Goal: Information Seeking & Learning: Learn about a topic

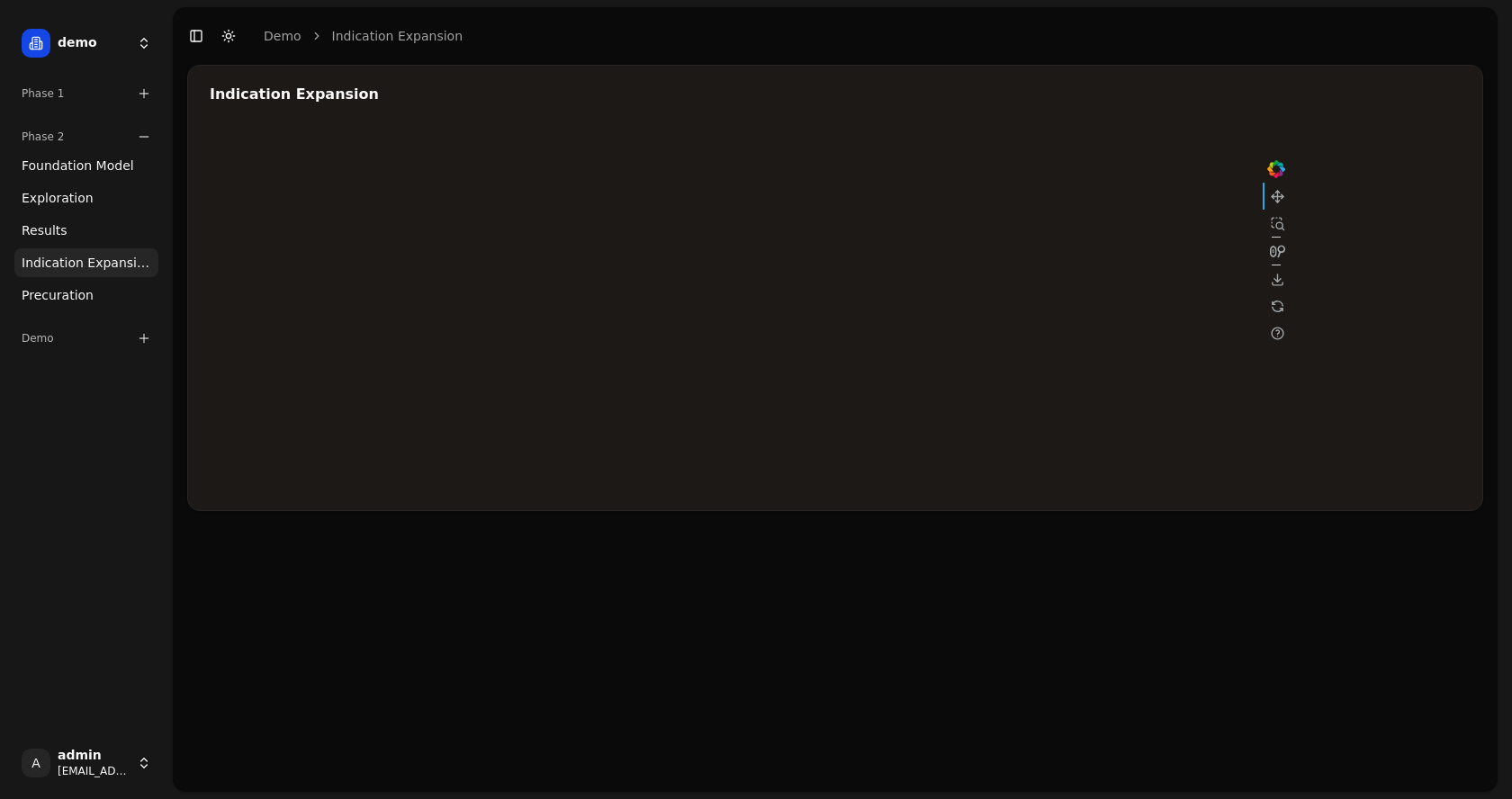
click at [139, 144] on div "Phase 2" at bounding box center [87, 136] width 144 height 29
click at [140, 88] on icon at bounding box center [144, 94] width 15 height 15
click at [111, 119] on span "Foundation Model" at bounding box center [77, 123] width 112 height 18
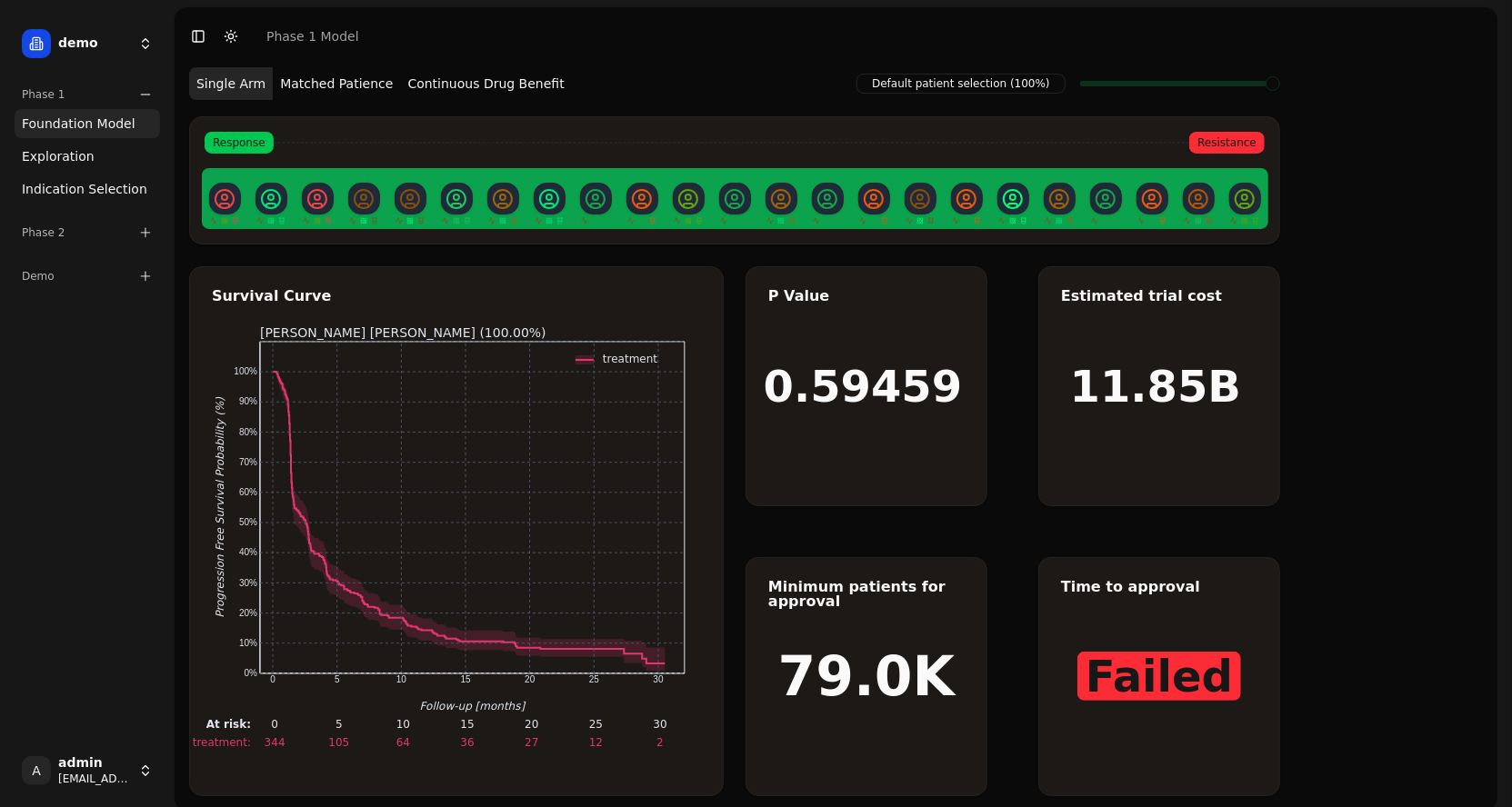
click at [336, 85] on button "Matched Patience" at bounding box center [336, 83] width 128 height 33
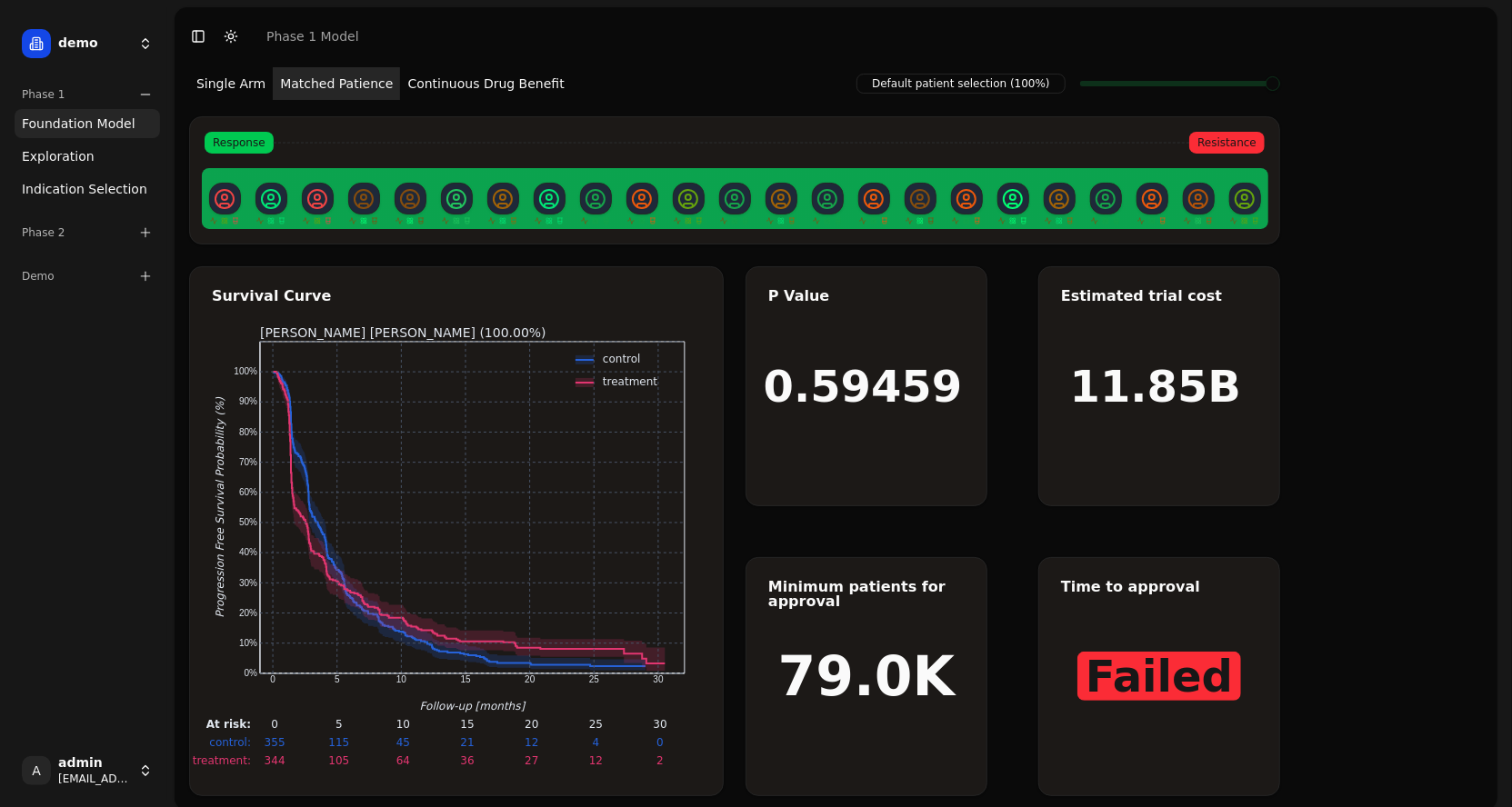
click at [465, 83] on button "Continuous Drug Benefit" at bounding box center [486, 83] width 171 height 33
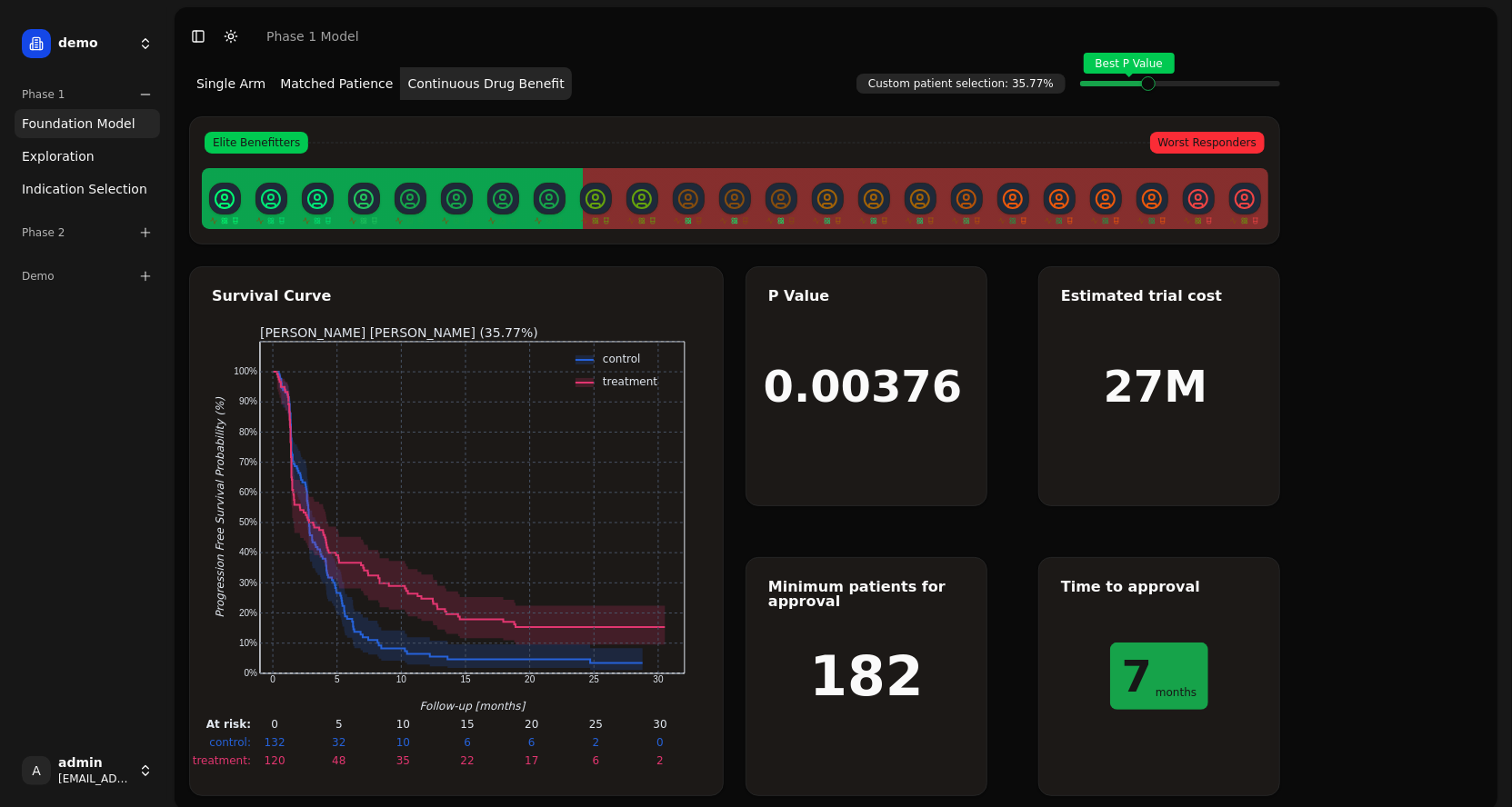
click at [75, 144] on link "Exploration" at bounding box center [88, 155] width 145 height 29
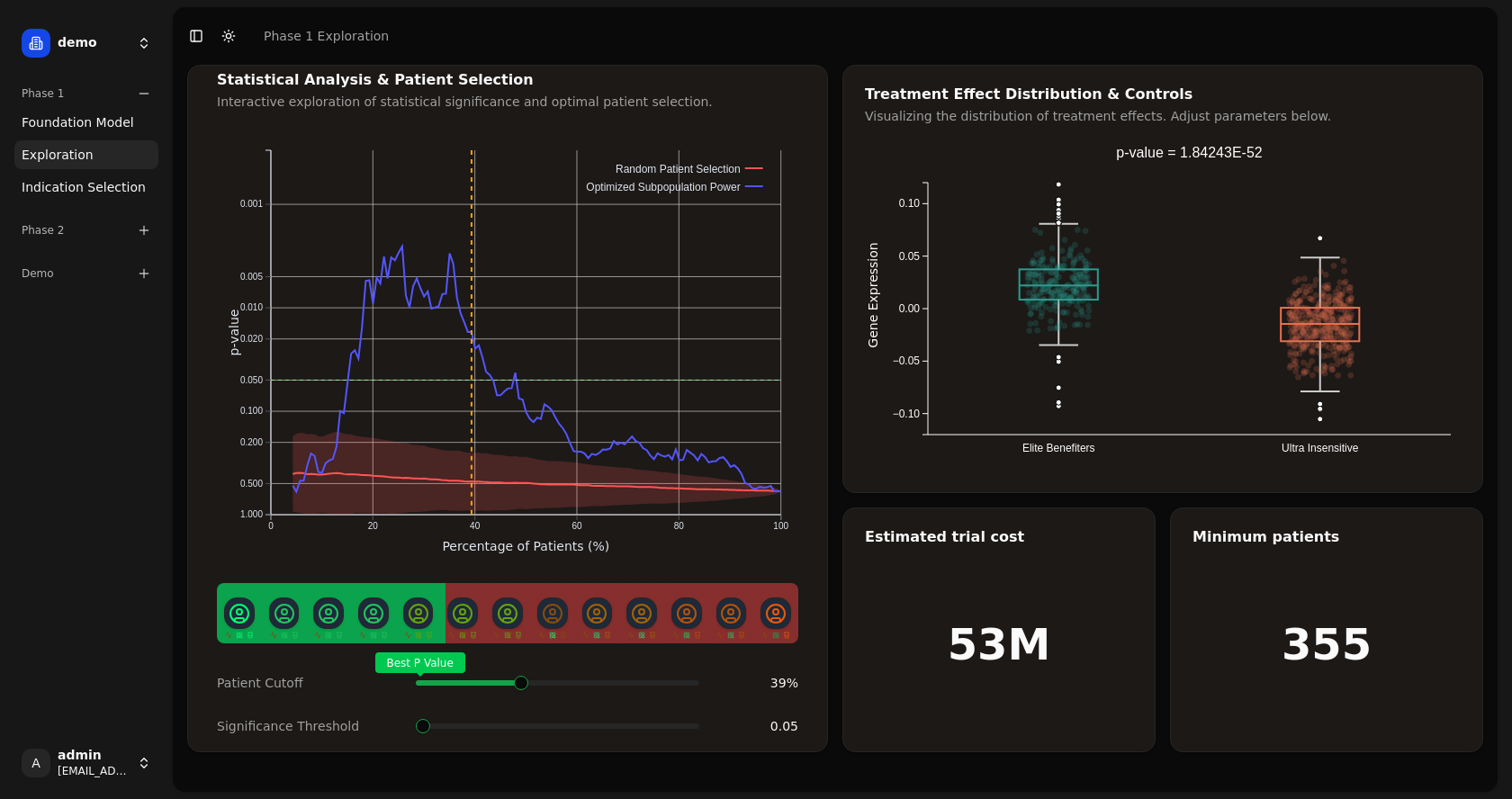
click at [520, 676] on div "Best P Value" at bounding box center [557, 683] width 284 height 36
click at [89, 122] on span "Foundation Model" at bounding box center [77, 123] width 112 height 18
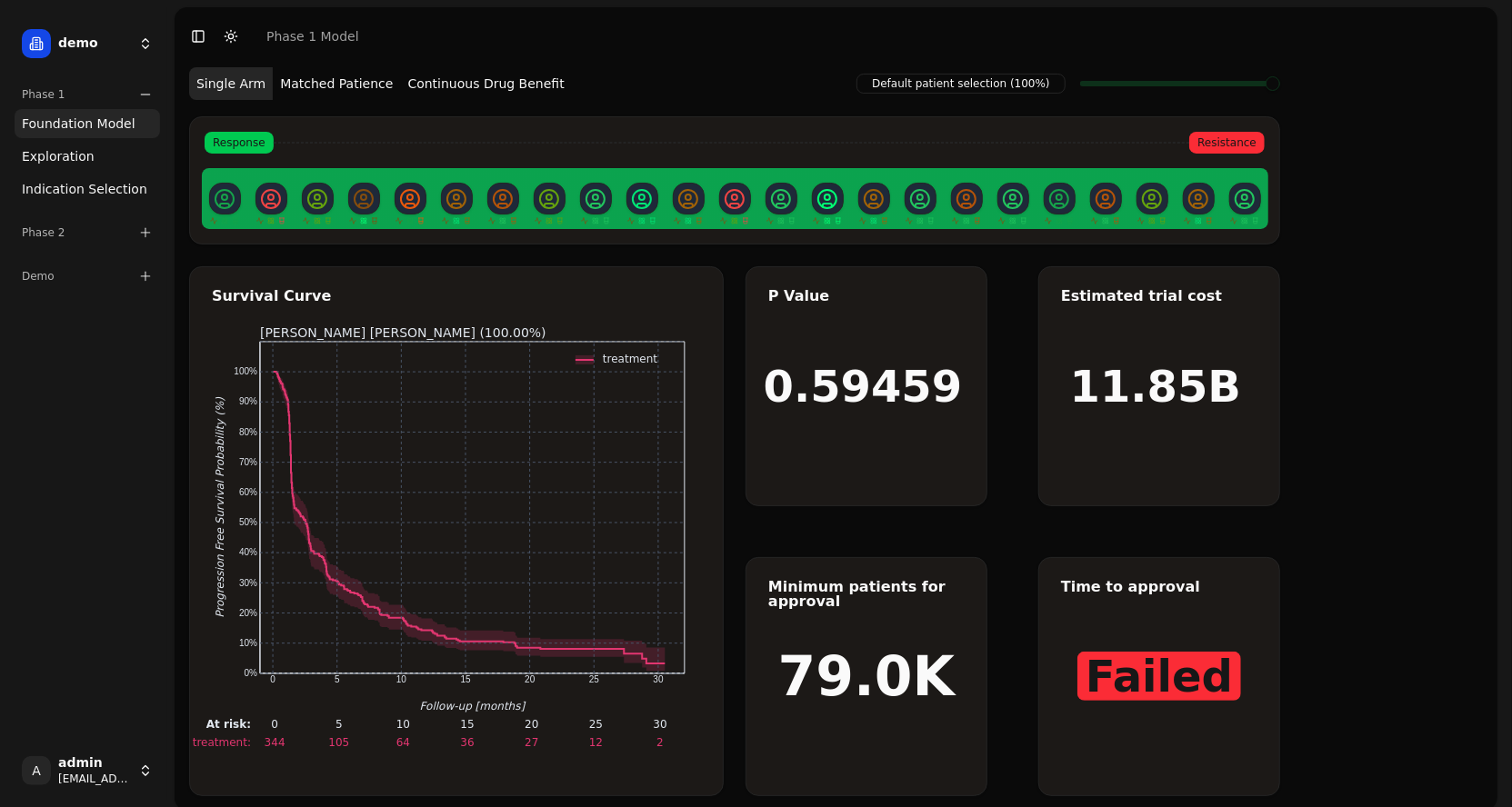
click at [332, 91] on button "Matched Patience" at bounding box center [336, 83] width 128 height 33
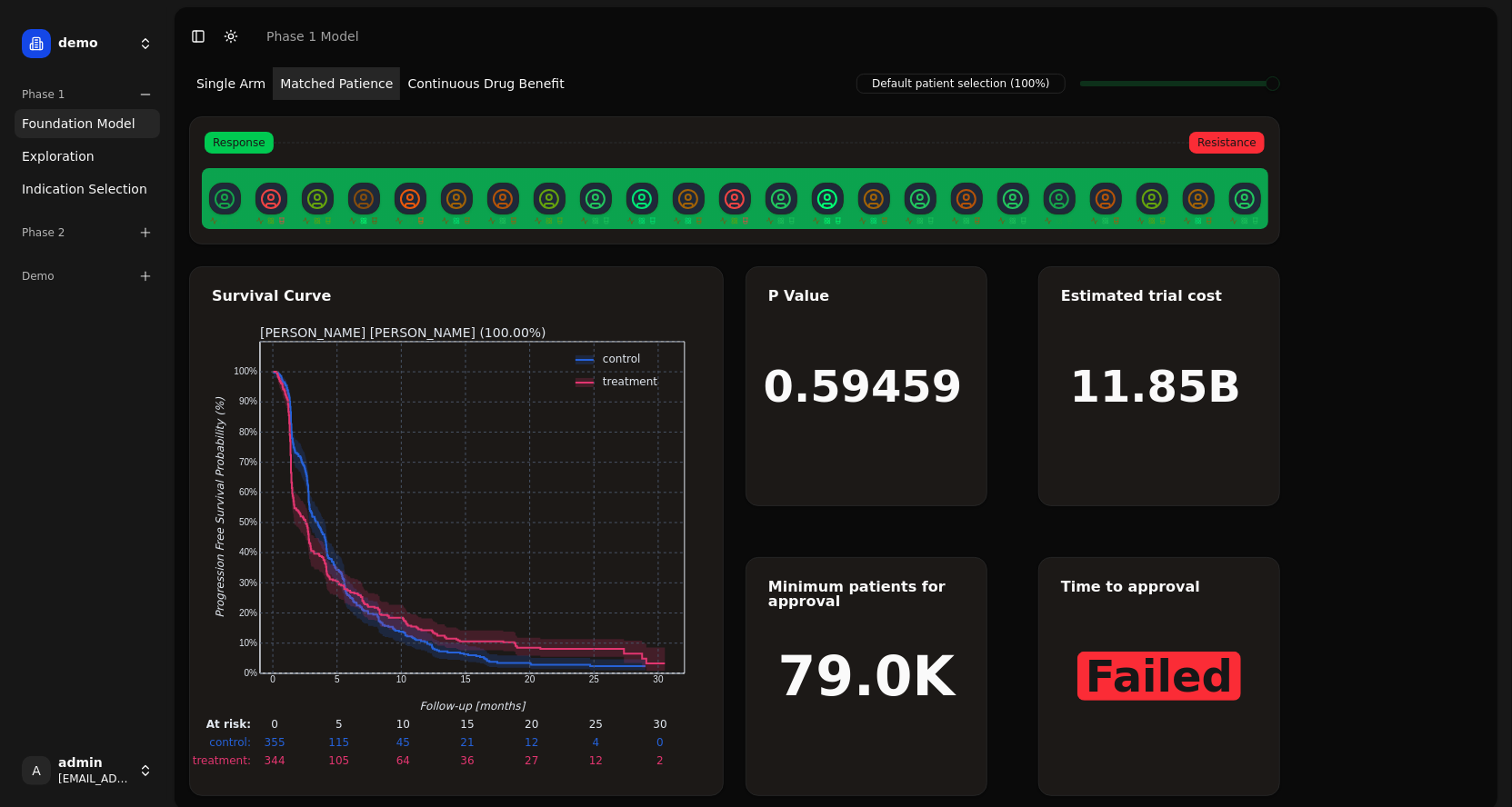
click at [475, 79] on button "Continuous Drug Benefit" at bounding box center [486, 83] width 171 height 33
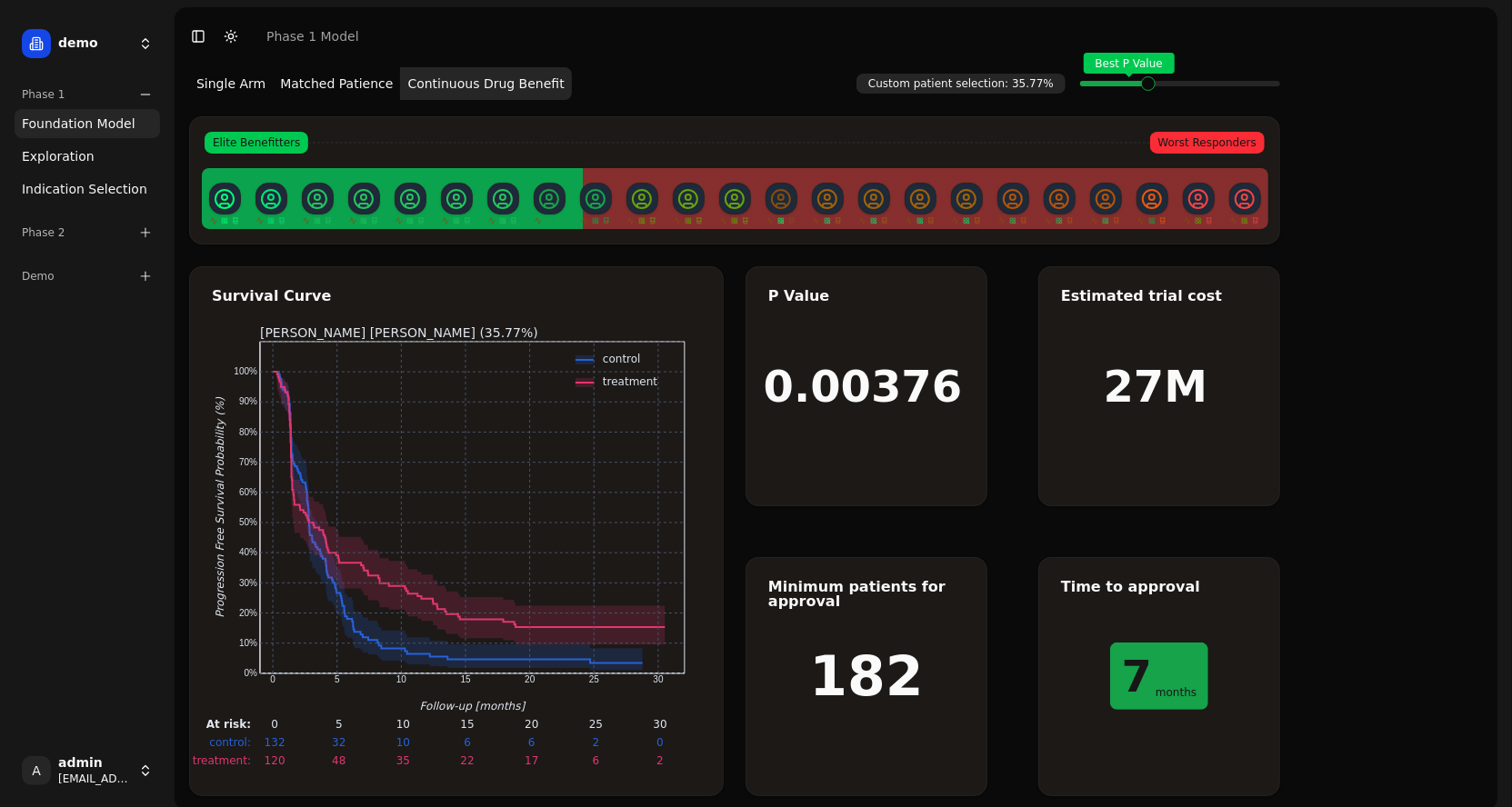
click at [220, 92] on button "Single Arm" at bounding box center [231, 83] width 84 height 33
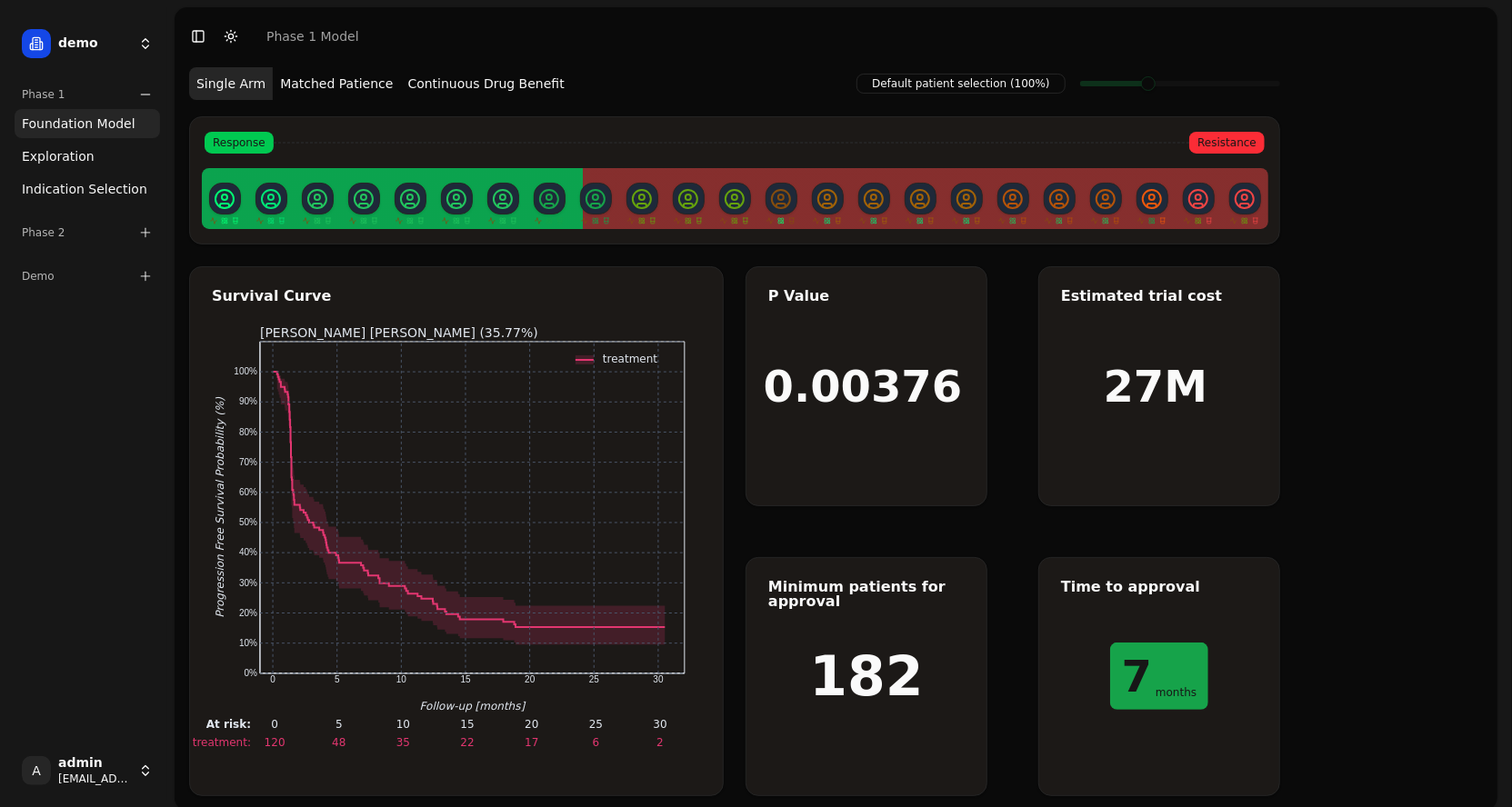
click at [342, 84] on button "Matched Patience" at bounding box center [336, 83] width 128 height 33
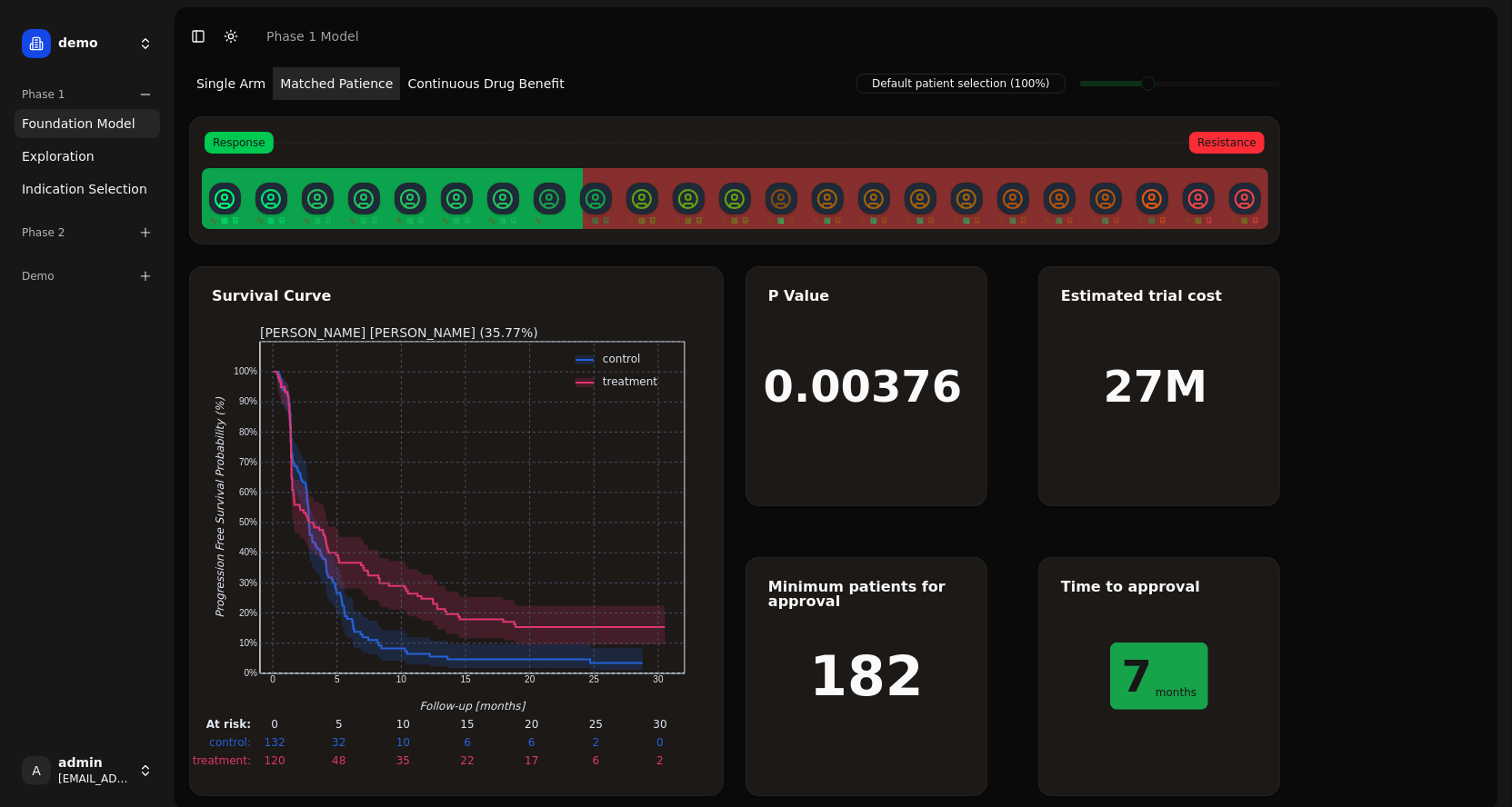
click at [434, 94] on button "Continuous Drug Benefit" at bounding box center [486, 83] width 171 height 33
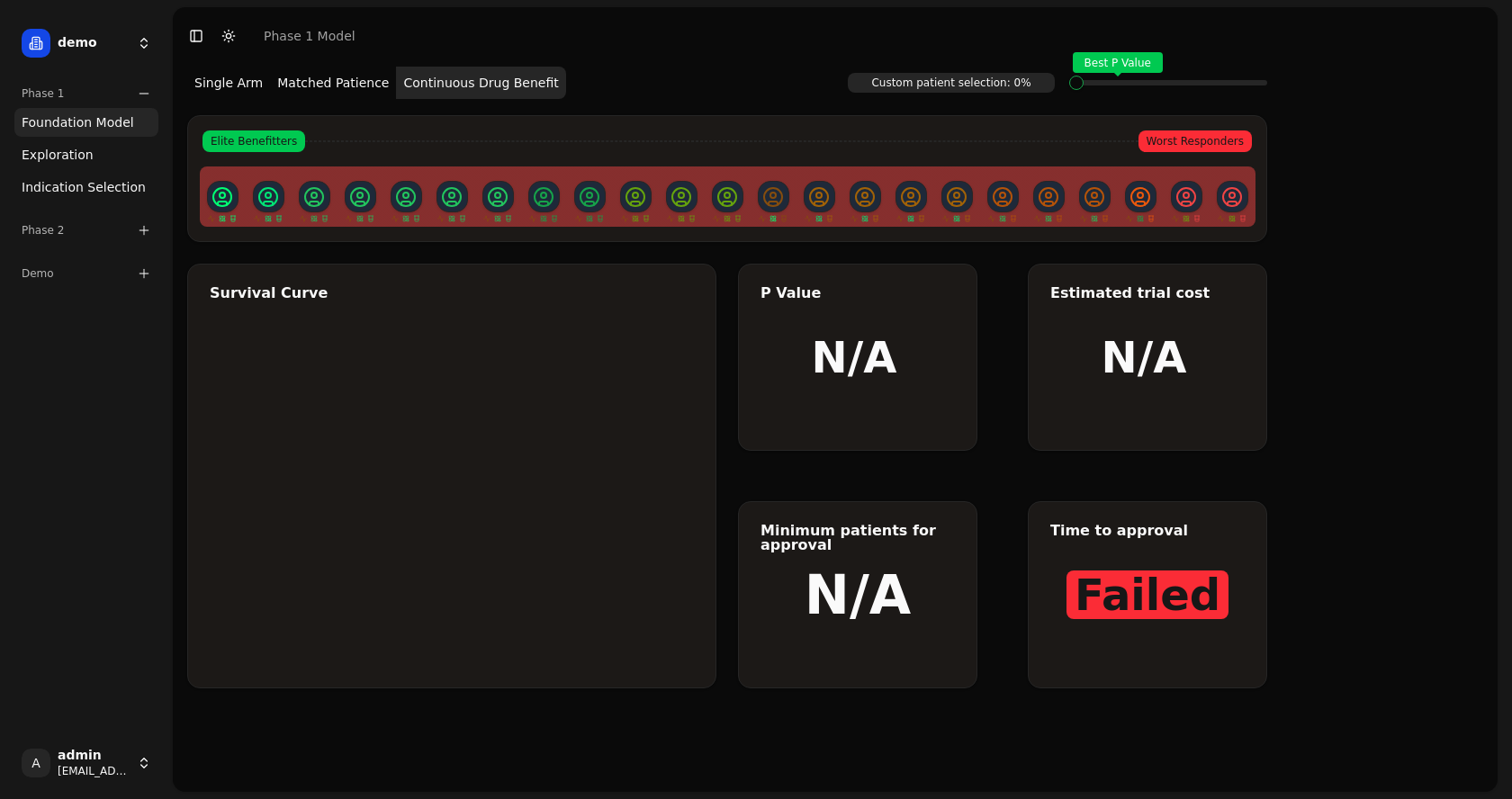
click at [327, 91] on button "Matched Patience" at bounding box center [333, 82] width 126 height 32
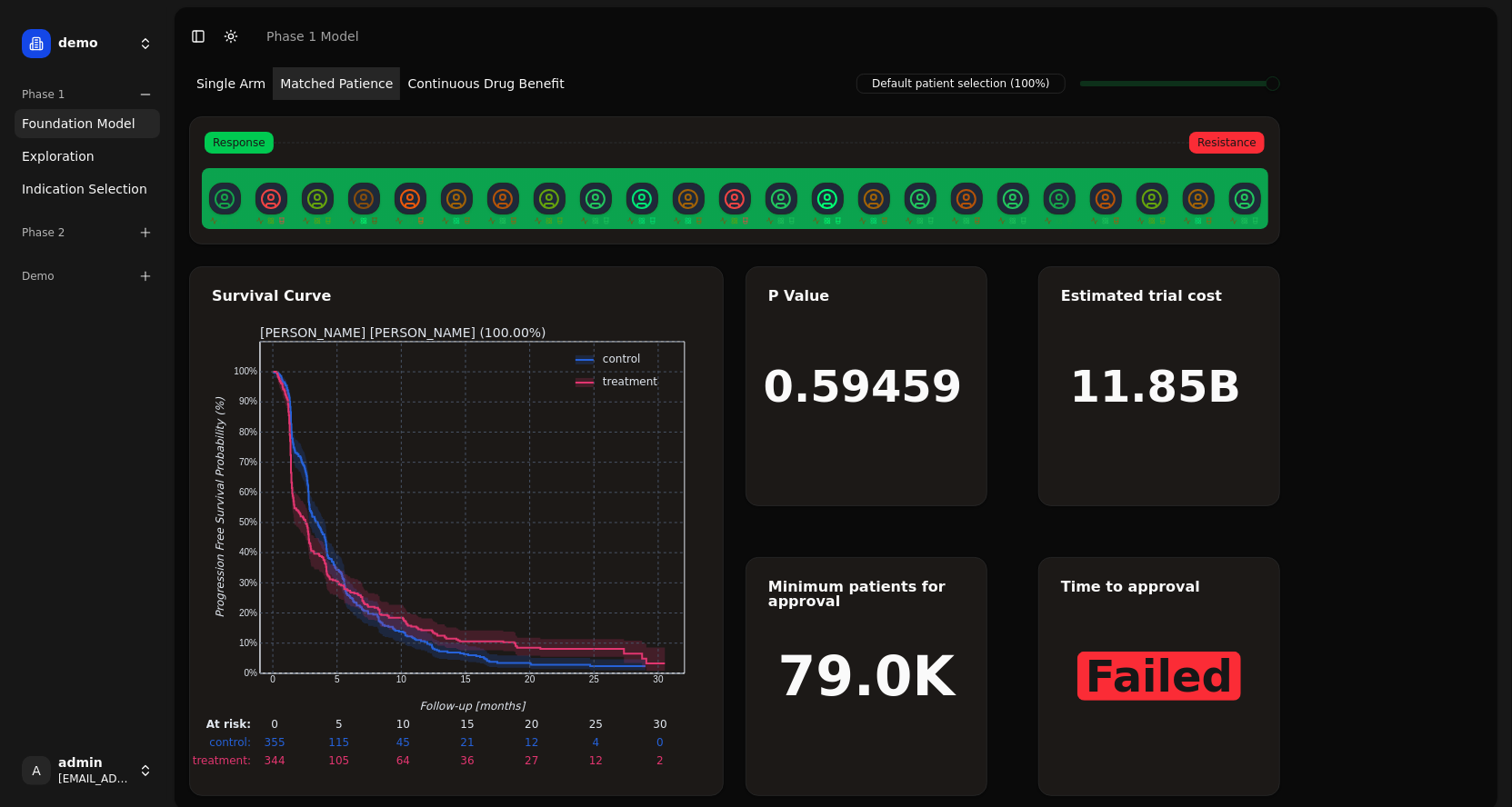
click at [225, 87] on button "Single Arm" at bounding box center [231, 83] width 84 height 33
